Goal: Use online tool/utility: Utilize a website feature to perform a specific function

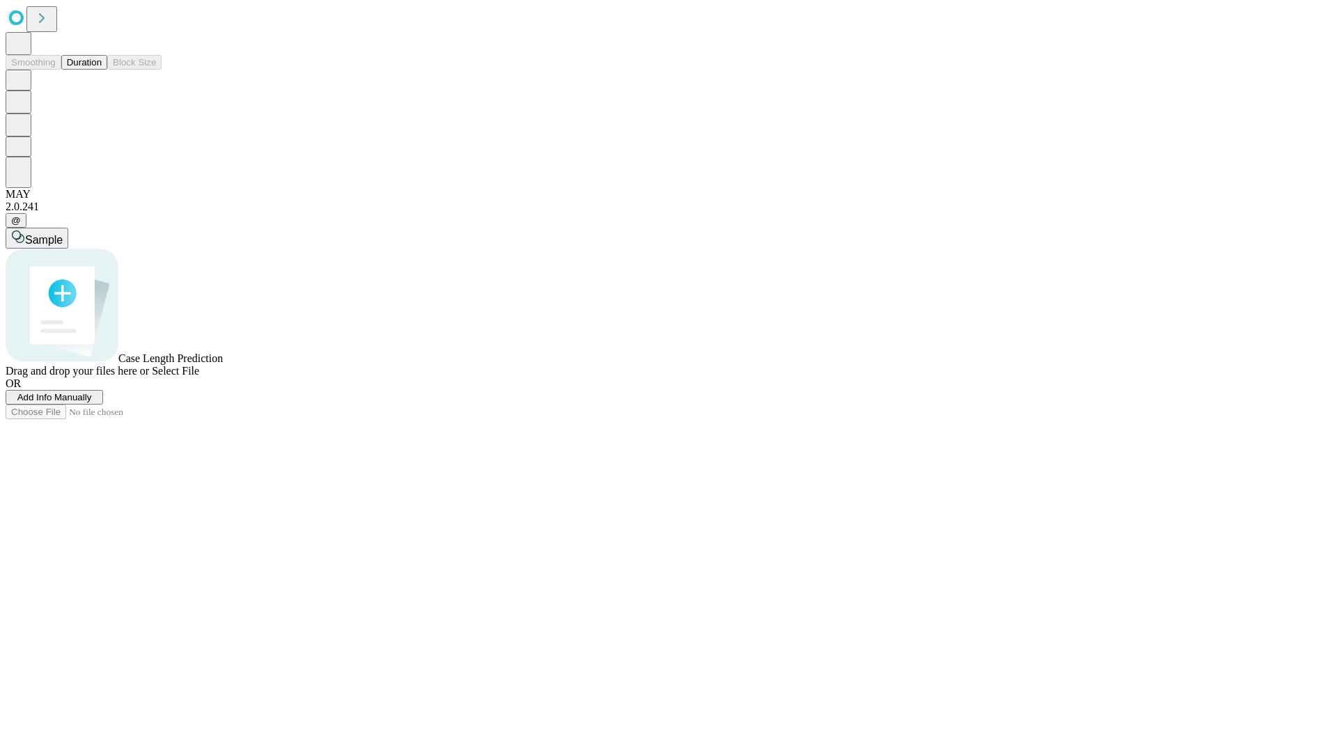
click at [102, 70] on button "Duration" at bounding box center [84, 62] width 46 height 15
click at [92, 402] on span "Add Info Manually" at bounding box center [54, 397] width 75 height 10
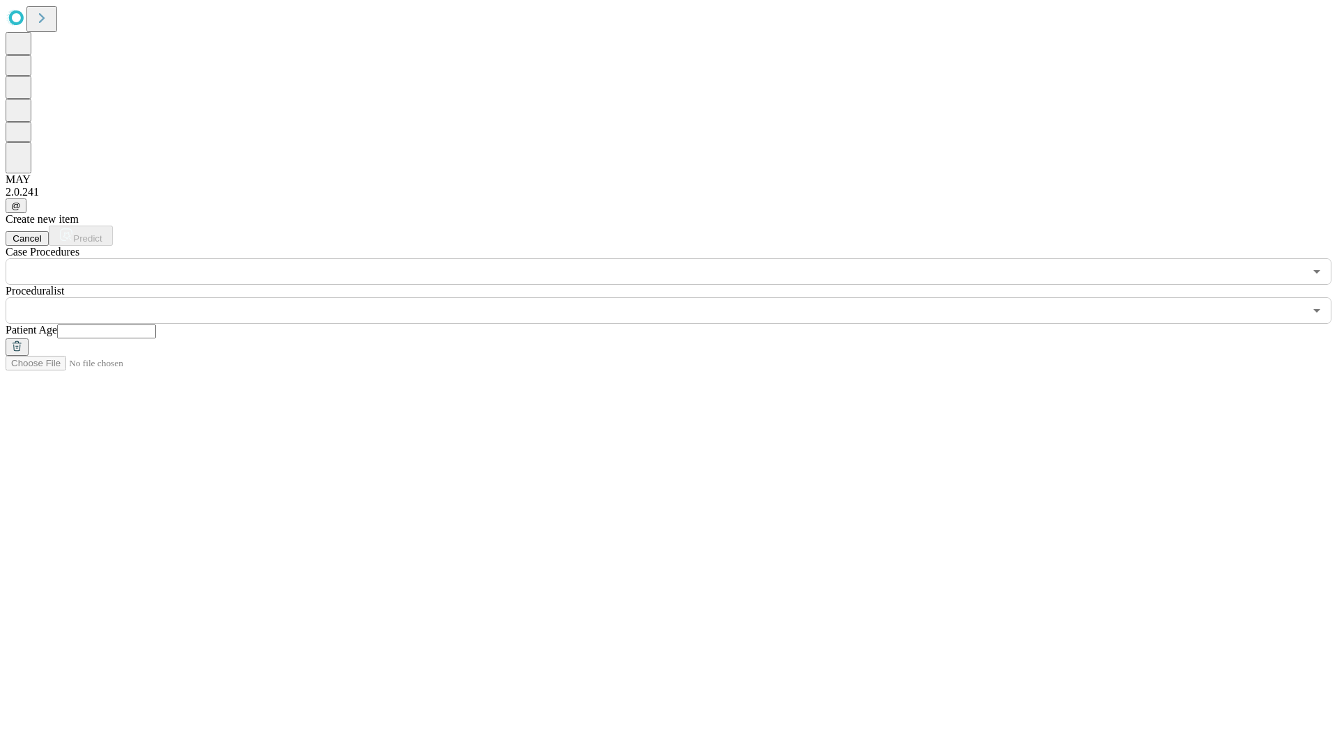
click at [156, 324] on input "text" at bounding box center [106, 331] width 99 height 14
type input "**"
click at [678, 297] on input "text" at bounding box center [655, 310] width 1299 height 26
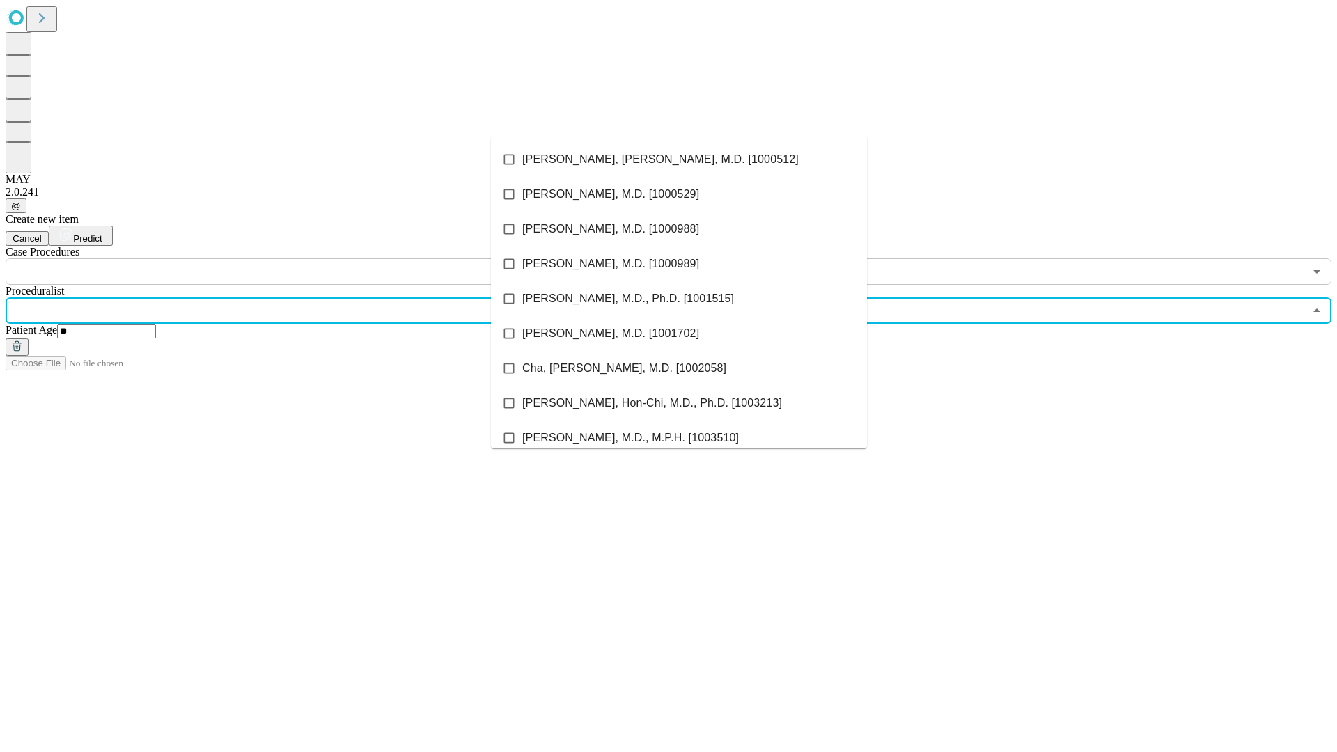
click at [679, 159] on li "[PERSON_NAME], [PERSON_NAME], M.D. [1000512]" at bounding box center [679, 159] width 376 height 35
click at [292, 258] on input "text" at bounding box center [655, 271] width 1299 height 26
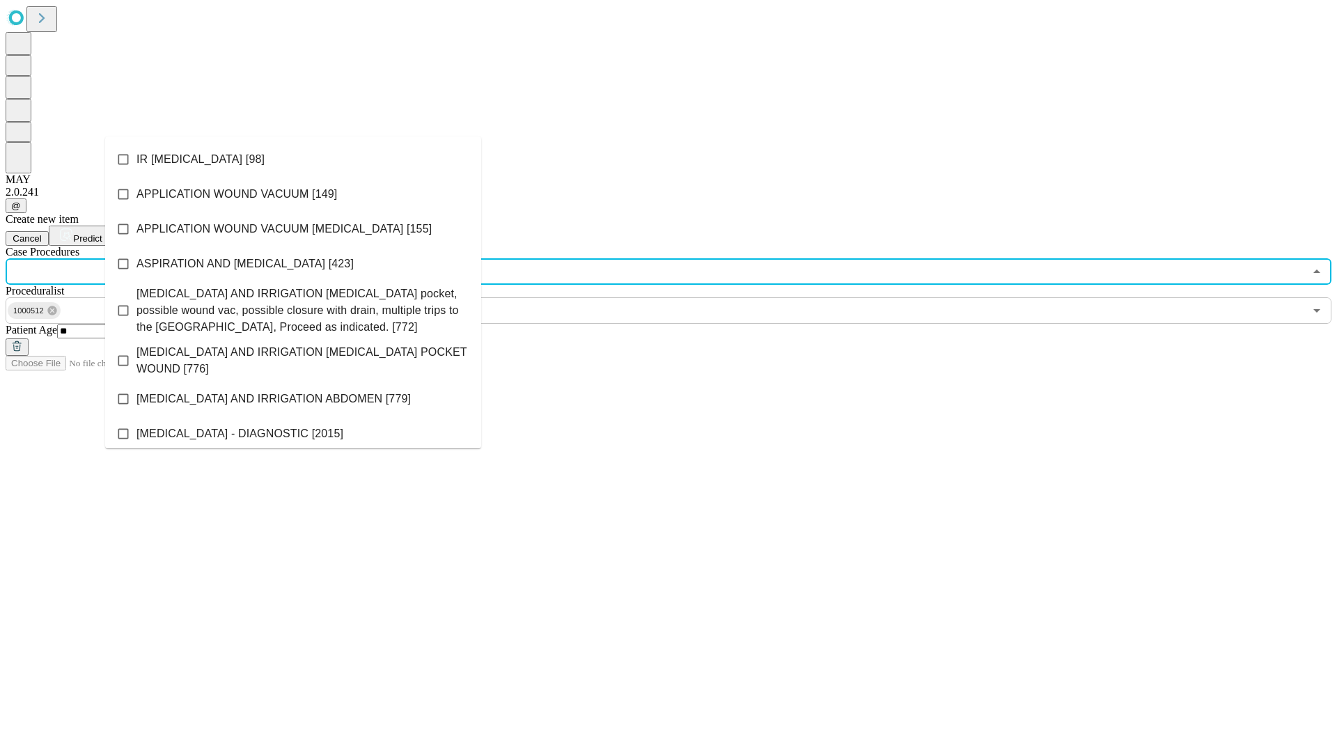
click at [293, 159] on li "IR [MEDICAL_DATA] [98]" at bounding box center [293, 159] width 376 height 35
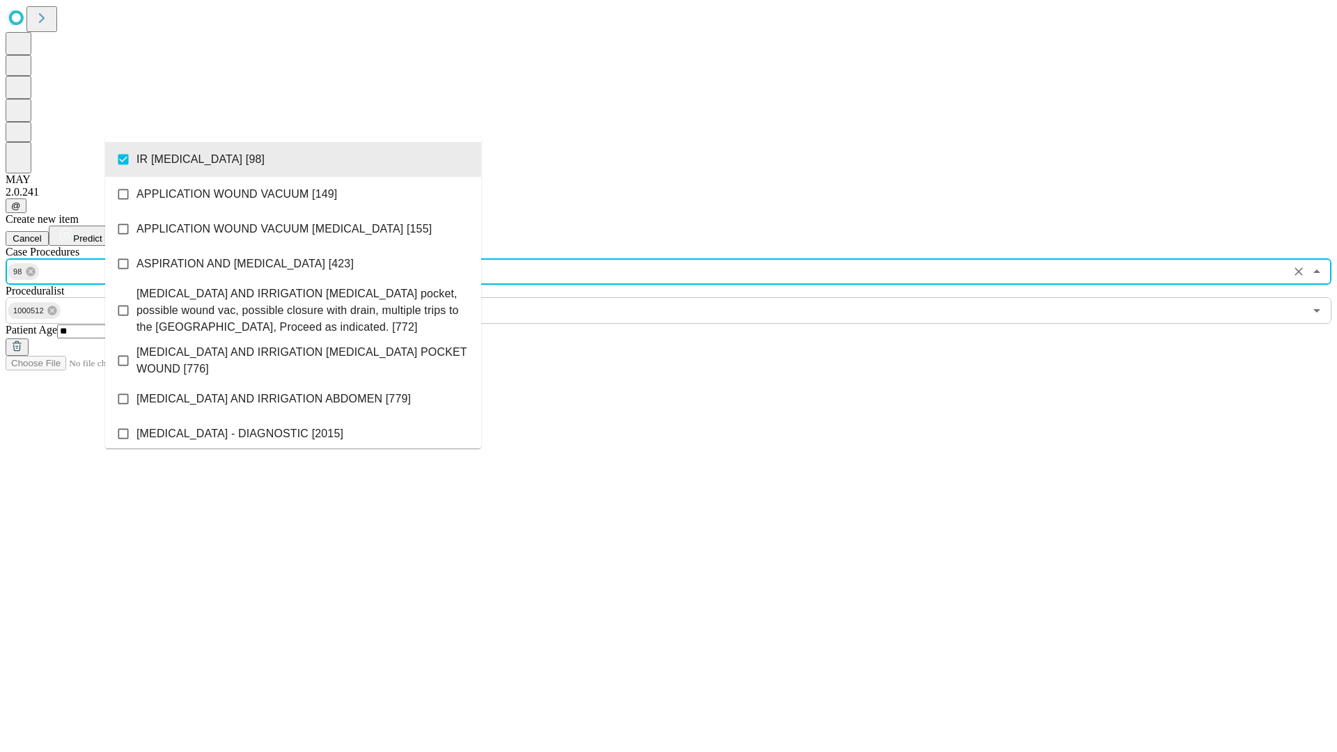
click at [102, 233] on span "Predict" at bounding box center [87, 238] width 29 height 10
